Goal: Task Accomplishment & Management: Manage account settings

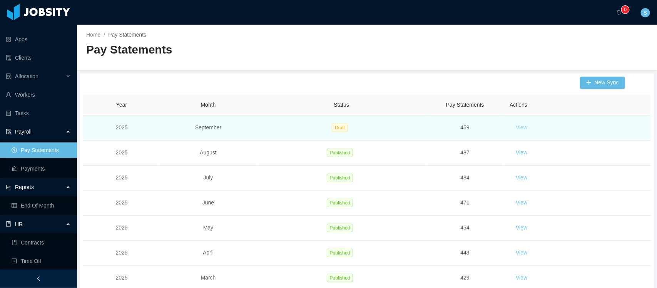
click at [514, 127] on button "View" at bounding box center [521, 128] width 24 height 12
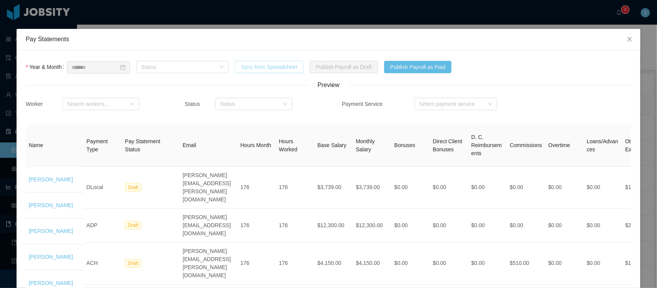
click at [275, 73] on button "Sync from Spreadsheet" at bounding box center [269, 67] width 68 height 12
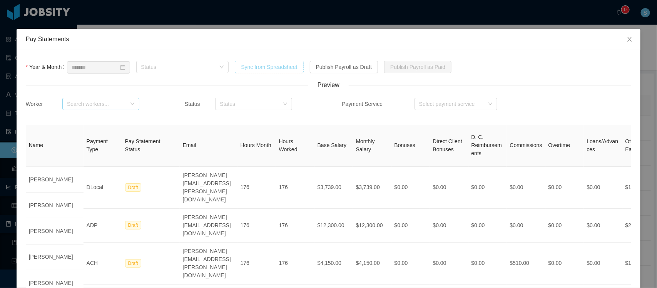
click at [98, 103] on div "Search workers..." at bounding box center [96, 104] width 59 height 8
type input "*****"
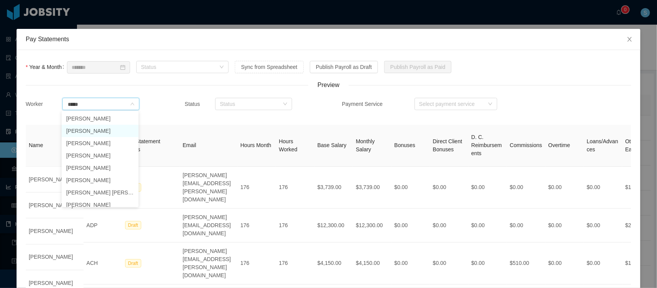
click at [112, 129] on li "Andres Viana Gonzalez" at bounding box center [100, 131] width 77 height 12
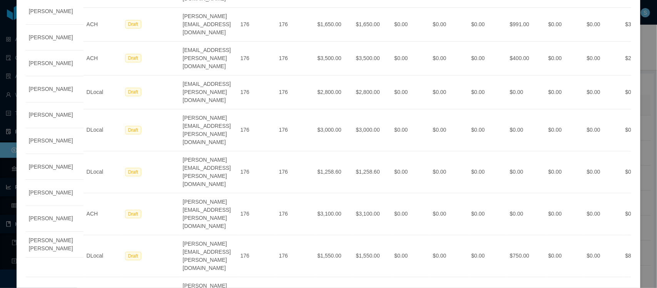
scroll to position [1227, 0]
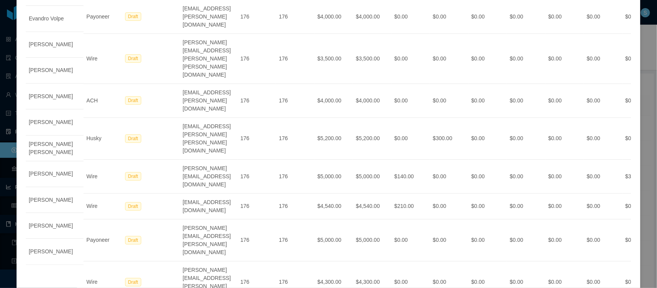
scroll to position [1191, 0]
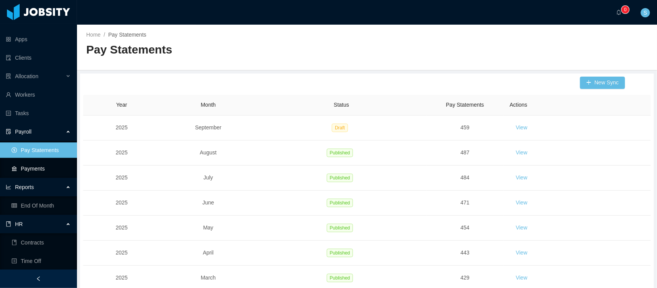
click at [40, 173] on link "Payments" at bounding box center [41, 168] width 59 height 15
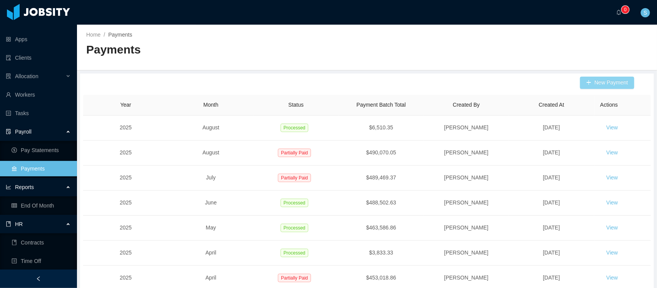
click at [606, 82] on button "New Payment" at bounding box center [607, 83] width 54 height 12
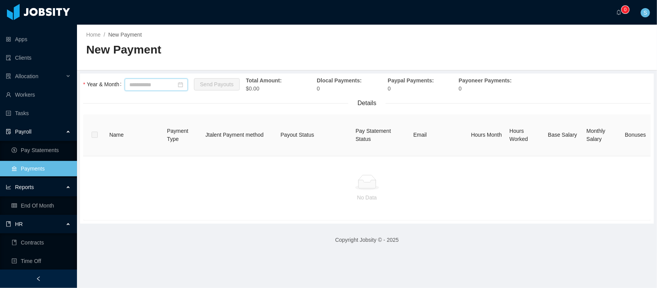
click at [165, 80] on input at bounding box center [156, 84] width 63 height 12
click at [216, 151] on link "Sep" at bounding box center [215, 151] width 16 height 9
type input "*******"
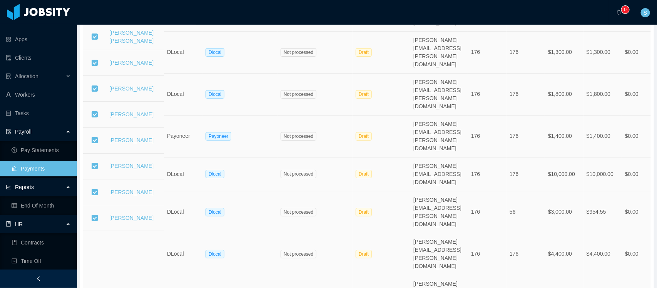
scroll to position [1222, 0]
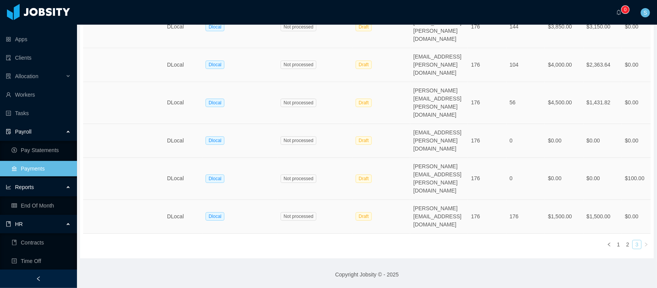
scroll to position [757, 0]
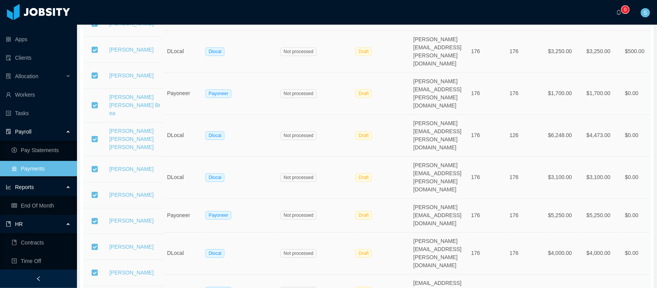
scroll to position [865, 0]
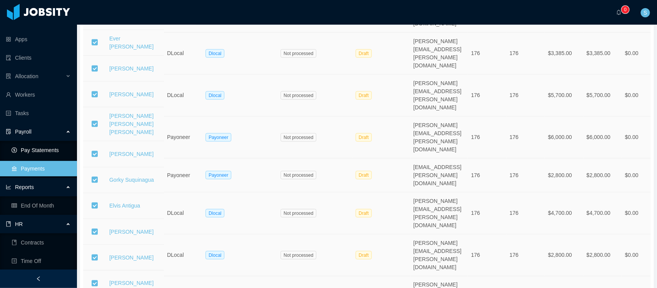
click at [38, 143] on link "Pay Statements" at bounding box center [41, 149] width 59 height 15
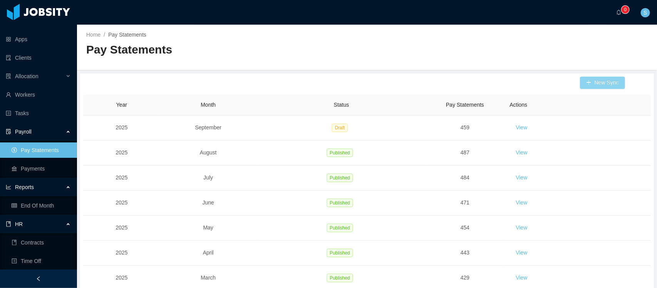
click at [607, 80] on button "New Sync" at bounding box center [602, 83] width 45 height 12
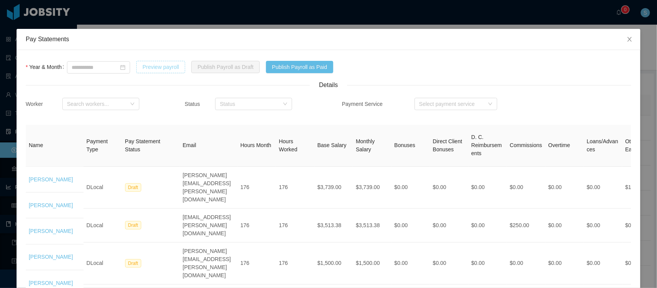
click at [175, 68] on button "Preview payroll" at bounding box center [160, 67] width 49 height 12
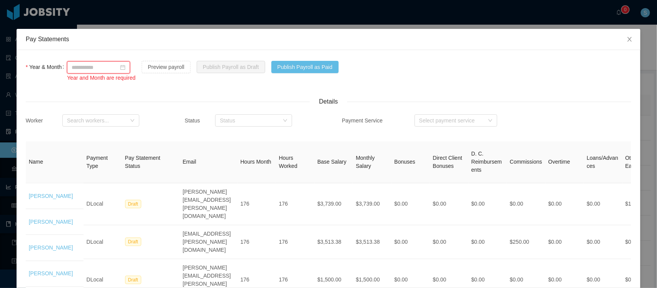
click at [118, 69] on input at bounding box center [98, 67] width 63 height 12
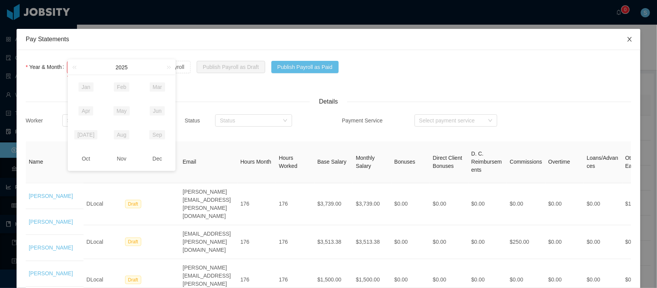
click at [626, 41] on icon "icon: close" at bounding box center [629, 39] width 6 height 6
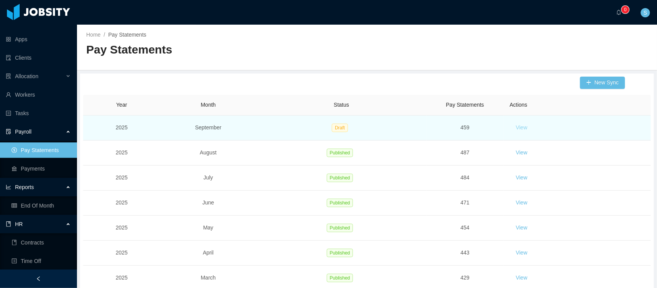
click at [524, 127] on button "View" at bounding box center [521, 128] width 24 height 12
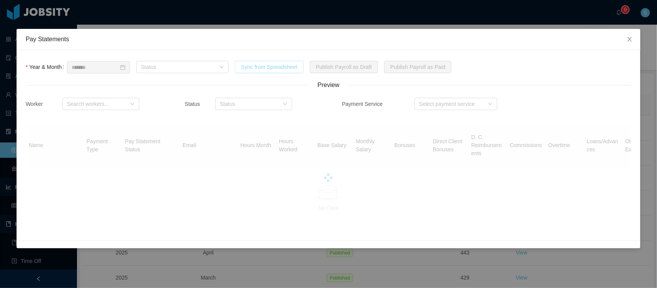
click at [280, 67] on button "Sync from Spreadsheet" at bounding box center [269, 67] width 68 height 12
click at [631, 40] on icon "icon: close" at bounding box center [629, 39] width 6 height 6
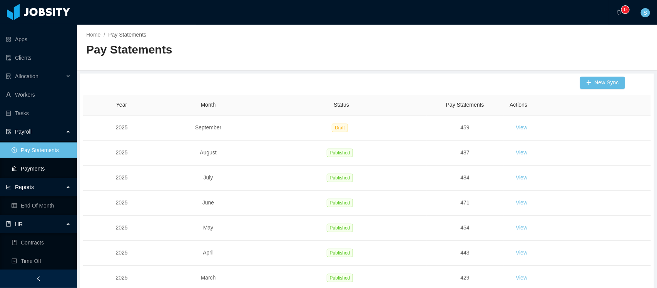
click at [28, 168] on link "Payments" at bounding box center [41, 168] width 59 height 15
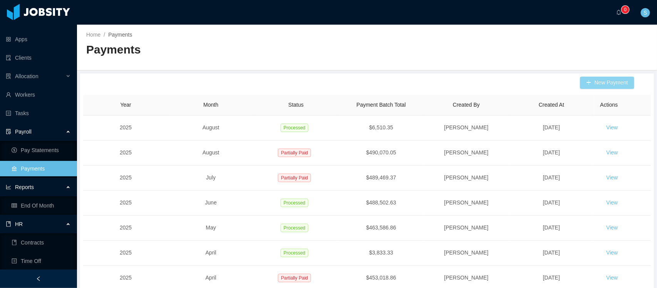
click at [610, 83] on button "New Payment" at bounding box center [607, 83] width 54 height 12
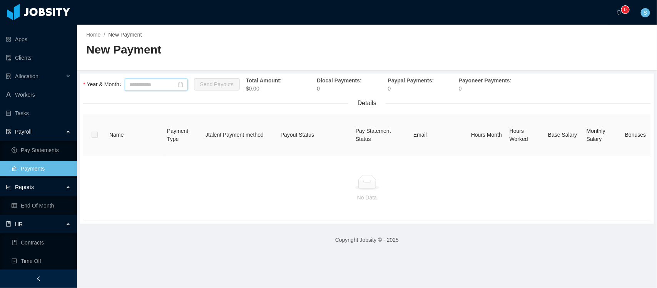
click at [178, 86] on input at bounding box center [156, 84] width 63 height 12
click at [213, 153] on link "Sep" at bounding box center [215, 151] width 16 height 9
type input "*******"
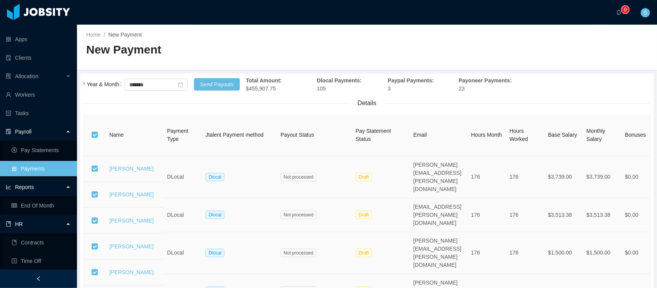
click at [54, 278] on div at bounding box center [38, 278] width 77 height 18
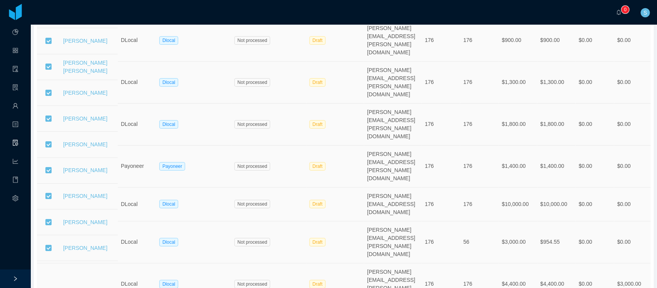
scroll to position [1222, 0]
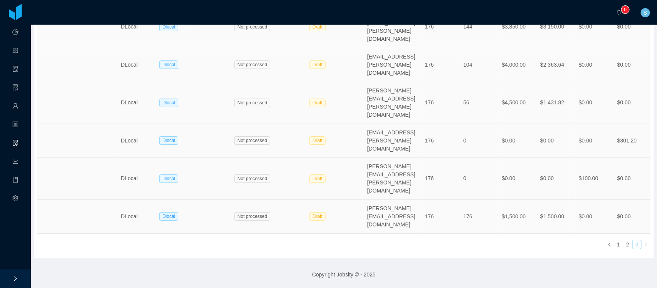
scroll to position [757, 0]
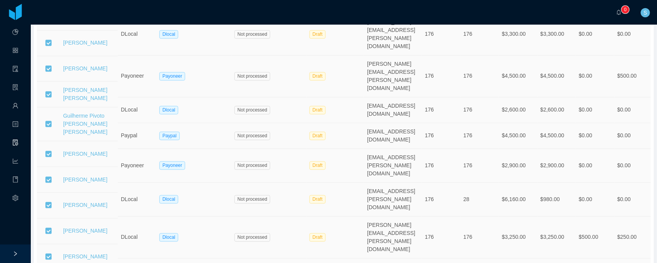
scroll to position [529, 0]
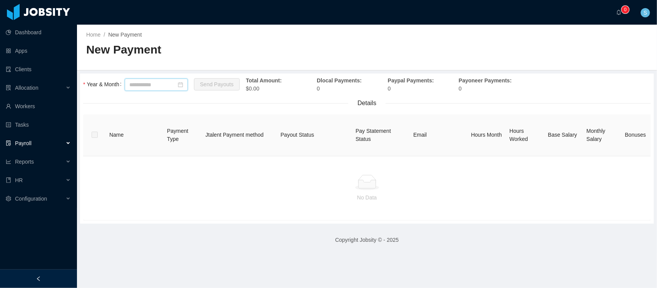
click at [149, 83] on input at bounding box center [156, 84] width 63 height 12
click at [220, 153] on link "Sep" at bounding box center [215, 151] width 16 height 9
type input "*******"
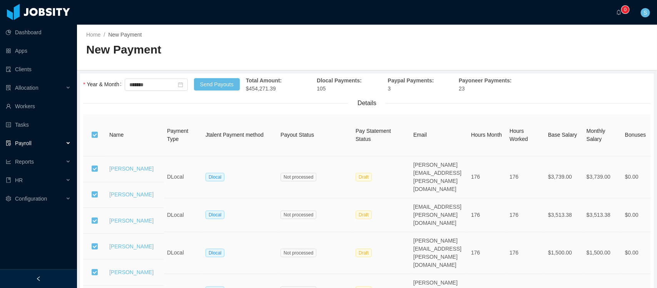
click at [268, 89] on span "Total Amount: $454,271.39" at bounding box center [264, 84] width 36 height 14
copy span "454,271.39"
drag, startPoint x: 214, startPoint y: 81, endPoint x: 213, endPoint y: 107, distance: 25.8
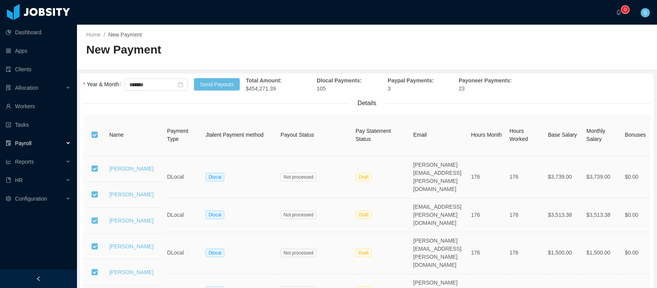
click at [405, 114] on th "Pay Statement Status" at bounding box center [381, 135] width 58 height 42
click at [235, 86] on button "Send Payouts" at bounding box center [217, 84] width 46 height 12
click at [290, 120] on button "OK" at bounding box center [289, 118] width 14 height 9
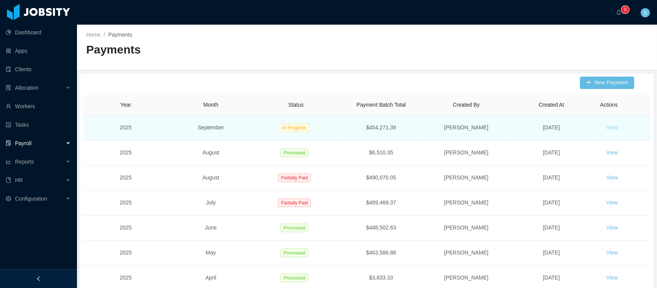
click at [601, 124] on button "View" at bounding box center [612, 128] width 24 height 12
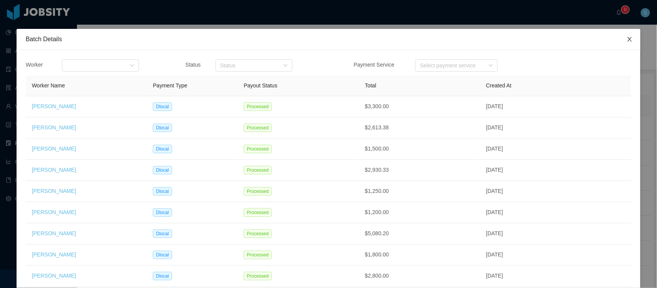
click at [627, 38] on icon "icon: close" at bounding box center [629, 39] width 4 height 5
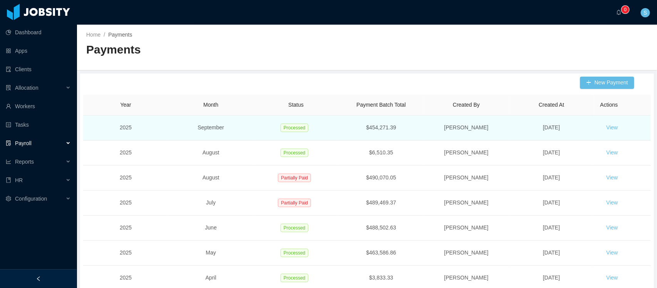
click at [609, 134] on td "View" at bounding box center [622, 127] width 57 height 25
click at [609, 131] on button "View" at bounding box center [612, 128] width 24 height 12
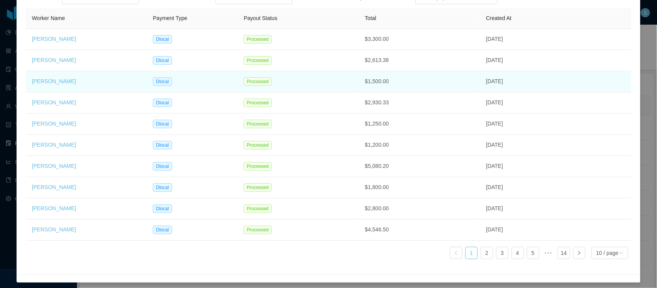
scroll to position [74, 0]
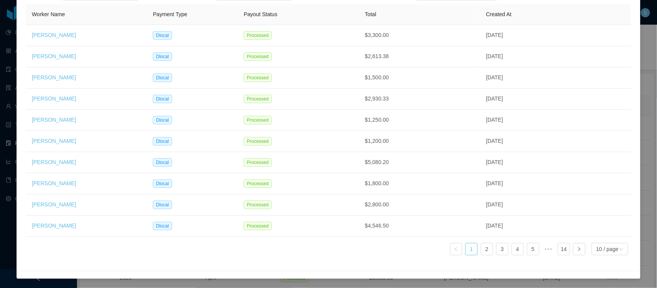
click at [644, 135] on div "Batch Details Worker Search workers... Status Status Payment Service Select pay…" at bounding box center [328, 144] width 657 height 288
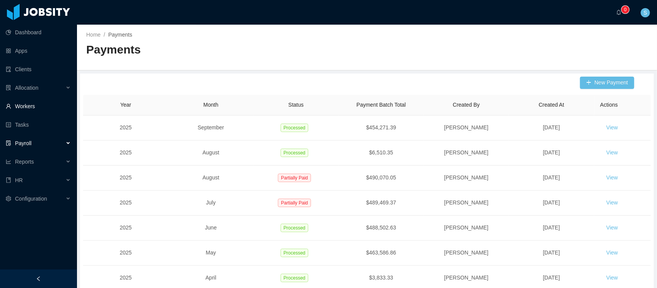
click at [24, 106] on link "Workers" at bounding box center [38, 105] width 65 height 15
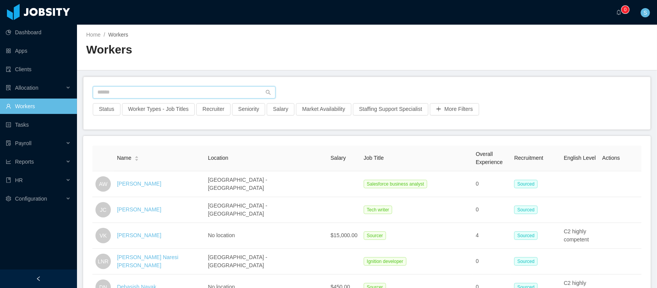
click at [216, 97] on input "text" at bounding box center [184, 92] width 183 height 12
type input "**********"
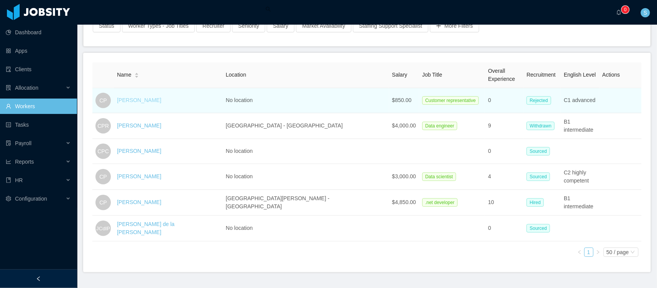
scroll to position [96, 0]
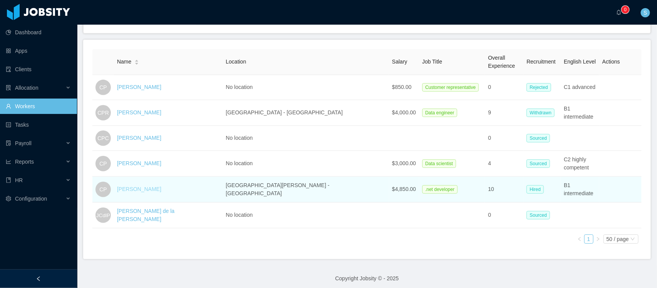
click at [132, 187] on link "[PERSON_NAME]" at bounding box center [139, 189] width 44 height 6
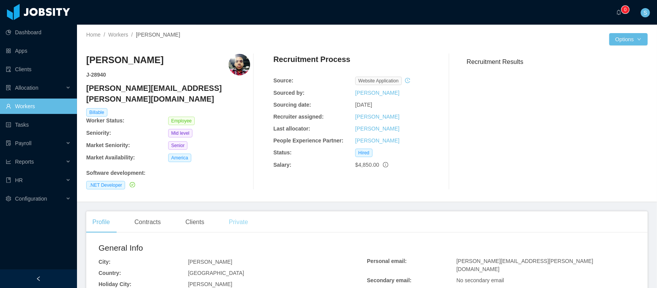
click at [239, 211] on div "Private" at bounding box center [239, 222] width 32 height 22
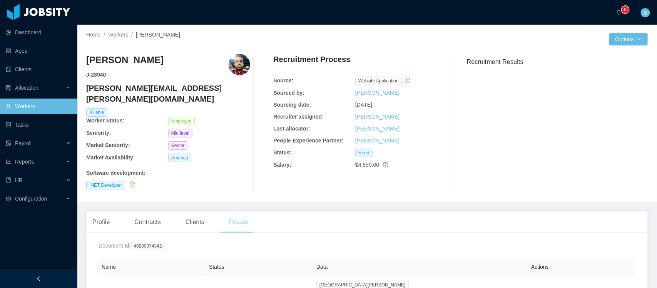
scroll to position [104, 0]
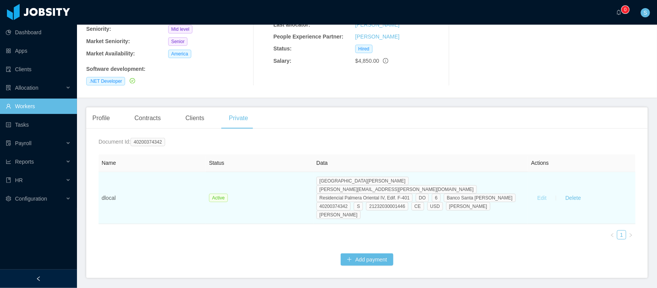
click at [531, 192] on button "Edit" at bounding box center [542, 198] width 22 height 12
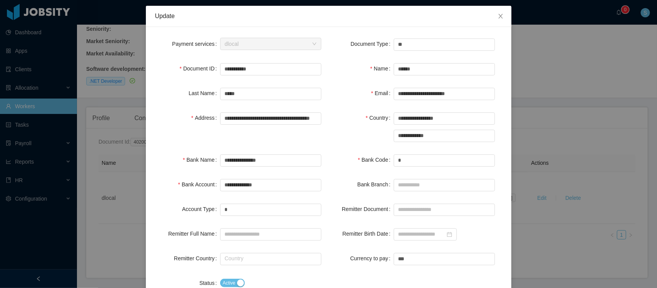
scroll to position [83, 0]
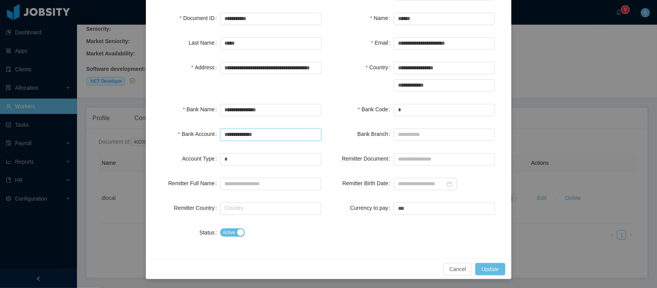
click at [250, 137] on input "**********" at bounding box center [270, 134] width 101 height 12
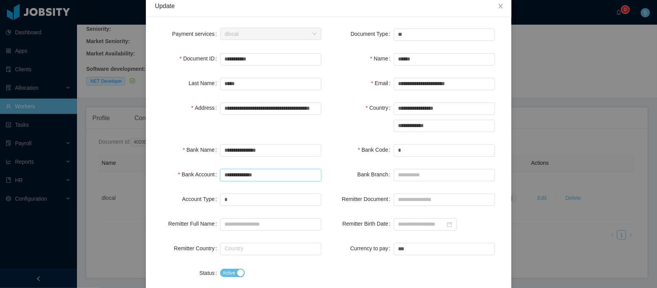
scroll to position [0, 0]
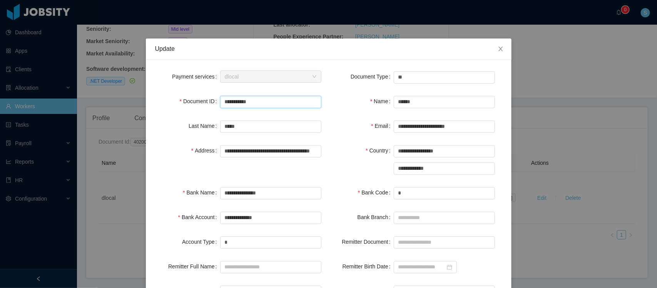
click at [243, 99] on input "**********" at bounding box center [270, 102] width 101 height 12
